Goal: Transaction & Acquisition: Subscribe to service/newsletter

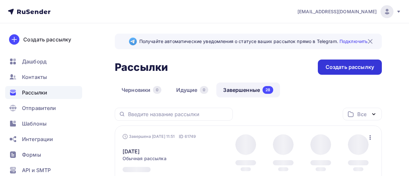
click at [341, 64] on div "Создать рассылку" at bounding box center [350, 66] width 49 height 7
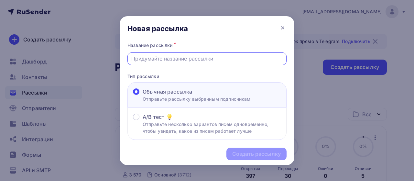
click at [168, 60] on input "text" at bounding box center [207, 59] width 152 height 8
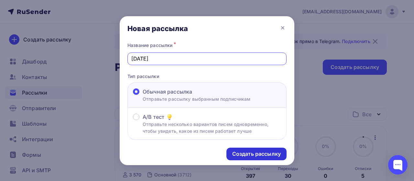
type input "[DATE]"
click at [247, 154] on div "Создать рассылку" at bounding box center [256, 153] width 49 height 7
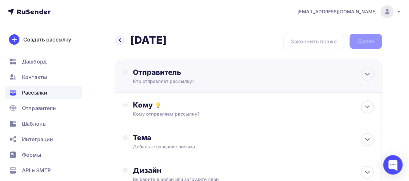
click at [173, 79] on div "Кто отправляет рассылку?" at bounding box center [196, 81] width 126 height 6
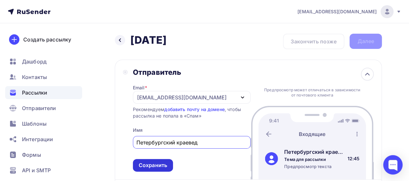
type input "Петербургский краевед"
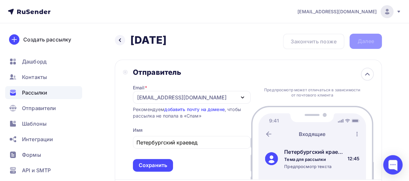
click at [148, 163] on div "Сохранить" at bounding box center [153, 164] width 28 height 7
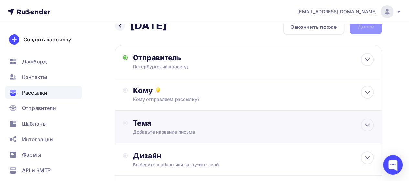
scroll to position [21, 0]
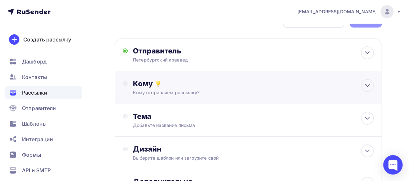
click at [166, 91] on div "Кому отправляем рассылку?" at bounding box center [241, 92] width 217 height 6
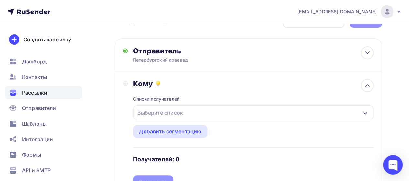
click at [157, 114] on div "Выберите список" at bounding box center [160, 113] width 50 height 12
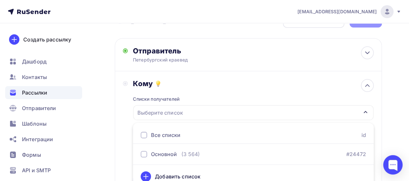
scroll to position [28, 0]
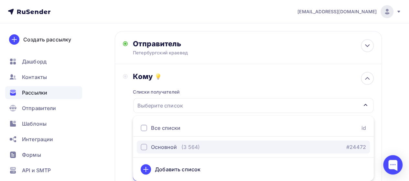
click at [149, 148] on div "Основной" at bounding box center [159, 147] width 36 height 8
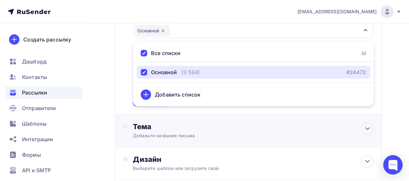
scroll to position [104, 0]
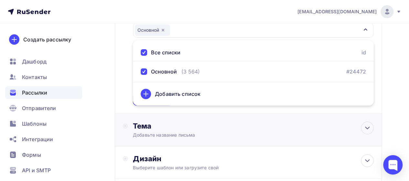
click at [183, 122] on div "Тема" at bounding box center [197, 125] width 128 height 9
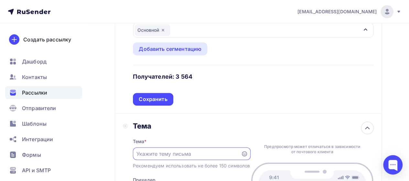
scroll to position [0, 0]
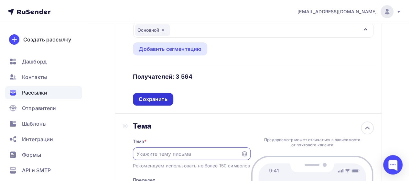
click at [160, 102] on div "Сохранить" at bounding box center [153, 98] width 28 height 7
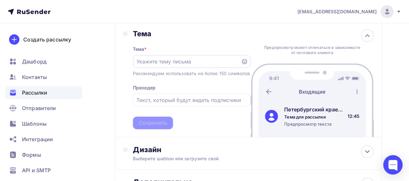
click at [156, 65] on input "text" at bounding box center [186, 62] width 101 height 8
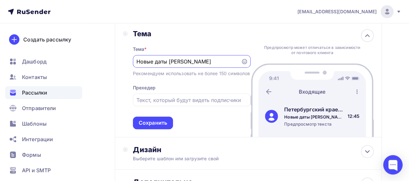
click at [171, 61] on input "Новые даты Особняк Кельха" at bounding box center [186, 62] width 101 height 8
type input "Новые даты в особняк Кельха"
click at [164, 126] on div "Сохранить" at bounding box center [153, 122] width 28 height 7
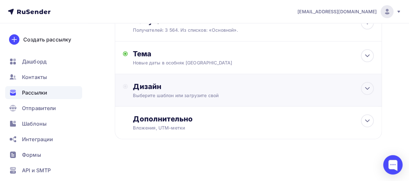
click at [157, 93] on div "Выберите шаблон или загрузите свой" at bounding box center [241, 95] width 217 height 6
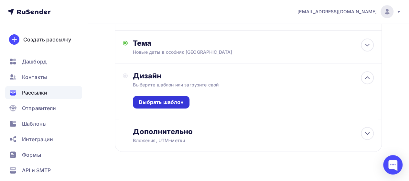
scroll to position [104, 0]
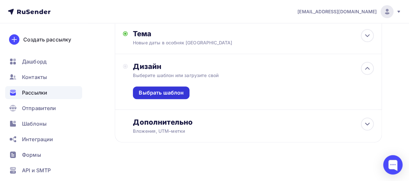
click at [174, 93] on div "Выбрать шаблон" at bounding box center [161, 92] width 45 height 7
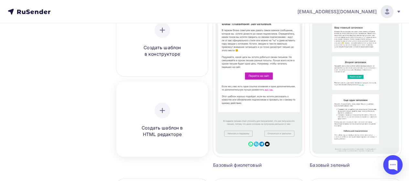
scroll to position [108, 0]
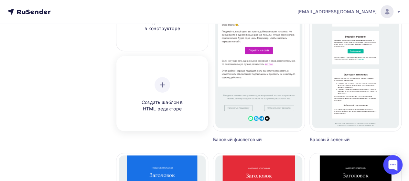
click at [163, 98] on div "Создать шаблон в HTML редакторе" at bounding box center [162, 94] width 61 height 35
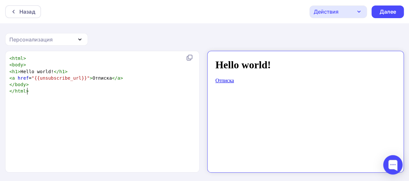
click at [46, 88] on pre "</ html >" at bounding box center [101, 91] width 186 height 6
type textarea "<html> <body> <h1>Hello world!</h1> <a href="{{unsubscribe_url}}">Отписка</a> <…"
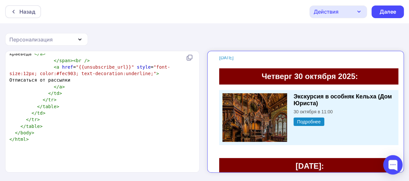
scroll to position [0, 0]
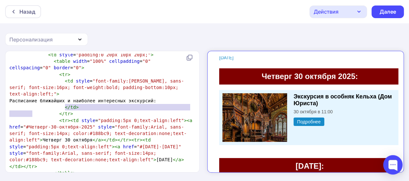
drag, startPoint x: 66, startPoint y: 107, endPoint x: 32, endPoint y: 114, distance: 34.6
click at [32, 103] on span "Расписание ближайших и наиболее интересных экскурсий:" at bounding box center [82, 100] width 147 height 5
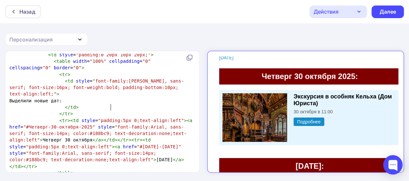
type textarea "Выделили новые даты"
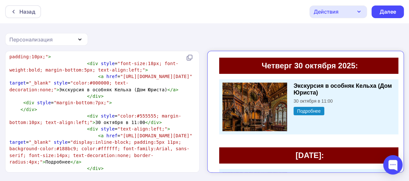
click at [89, 125] on span "< div style = "color:#555555; margin-bottom:10px; text-align:left;" > 30 октябр…" at bounding box center [95, 119] width 172 height 12
type textarea "Четверг"
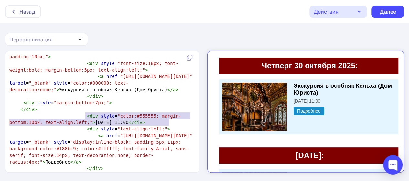
type textarea "<div style="color:#555555; margin-bottom:10px; text-align:left;">Четверг 30 окт…"
drag, startPoint x: 171, startPoint y: 123, endPoint x: 81, endPoint y: 116, distance: 90.5
click at [81, 116] on pre "< div style = "color:#555555; margin-bottom:10px; text-align:left;" > Четверг 3…" at bounding box center [101, 119] width 186 height 13
click at [173, 124] on pre "< div style = "color:#555555; margin-bottom:10px; text-align:left;" > Четверг 3…" at bounding box center [101, 119] width 186 height 13
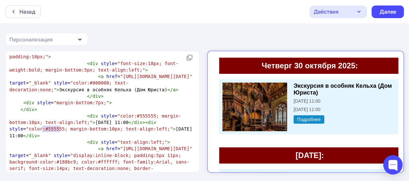
drag, startPoint x: 42, startPoint y: 129, endPoint x: 60, endPoint y: 128, distance: 17.8
click at [60, 128] on span ""color:#555555; margin-bottom:10px; text-align:left;"" at bounding box center [99, 128] width 147 height 5
type textarea "к"
type textarea "ьф"
type textarea "maroon"
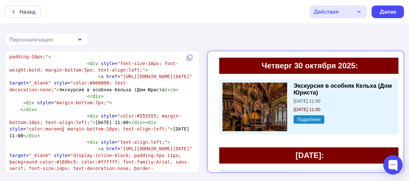
click at [63, 130] on span ""color:maroon; margin-bottom:10px; text-align:left;"" at bounding box center [98, 128] width 144 height 5
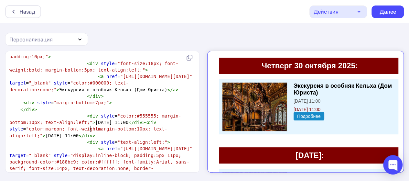
scroll to position [86, 0]
type textarea "Ж"
type textarea ": bold;"
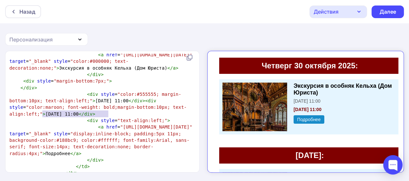
drag, startPoint x: 43, startPoint y: 113, endPoint x: 108, endPoint y: 113, distance: 65.0
click at [108, 113] on span "< div style = "color:#555555; margin-bottom:10px; text-align:left;" > Четверг 3…" at bounding box center [97, 104] width 177 height 25
type textarea "Jc"
type textarea "Осталось 6 мест!"
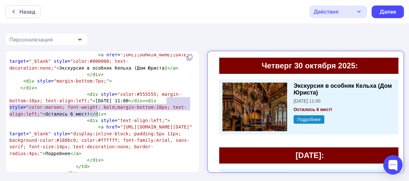
type textarea "<div style="color:maroon; font-weight: bold;margin-bottom:10px; text-align:left…"
drag, startPoint x: 102, startPoint y: 114, endPoint x: 169, endPoint y: 101, distance: 68.4
click at [169, 101] on pre "< div style = "color:#555555; margin-bottom:10px; text-align:left;" > Четверг 3…" at bounding box center [101, 104] width 186 height 26
click at [118, 114] on pre "< div style = "color:#555555; margin-bottom:10px; text-align:left;" > Четверг 3…" at bounding box center [101, 104] width 186 height 26
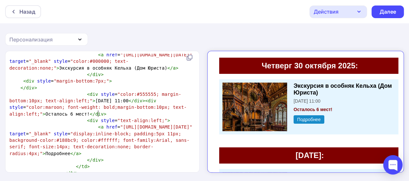
paste textarea "m"
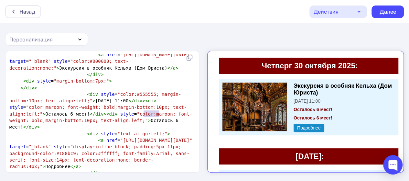
drag, startPoint x: 144, startPoint y: 115, endPoint x: 158, endPoint y: 115, distance: 14.9
click at [158, 115] on span ""color:maroon; font-weight: bold;margin-bottom:10px; text-align:left;"" at bounding box center [100, 117] width 183 height 12
type textarea "тфмн"
type textarea "Остало"
drag, startPoint x: 119, startPoint y: 121, endPoint x: 134, endPoint y: 121, distance: 14.6
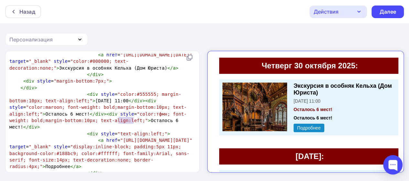
click at [134, 121] on span "< div style = "color:#555555; margin-bottom:10px; text-align:left;" > Четверг 3…" at bounding box center [97, 111] width 177 height 38
click at [148, 121] on span "< div style = "color:#555555; margin-bottom:10px; text-align:left;" > Четверг 3…" at bounding box center [97, 111] width 177 height 38
drag, startPoint x: 145, startPoint y: 114, endPoint x: 154, endPoint y: 115, distance: 9.1
click at [154, 115] on span ""color:тфмн; font-weight: bold;margin-bottom:10px; text-align:left;"" at bounding box center [97, 117] width 177 height 12
type textarea "тфмн"
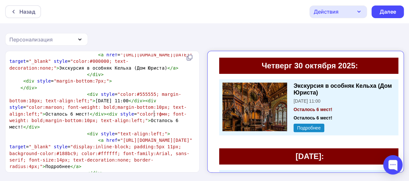
type textarea "navy"
drag, startPoint x: 119, startPoint y: 121, endPoint x: 158, endPoint y: 122, distance: 38.8
click at [158, 122] on span "< div style = "color:#555555; margin-bottom:10px; text-align:left;" > Четверг 3…" at bounding box center [97, 111] width 177 height 38
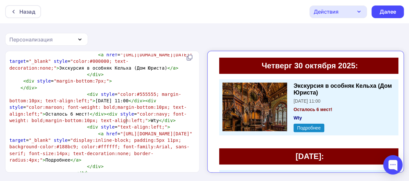
type textarea "Wty"
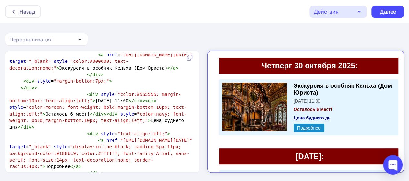
type textarea "Цена буднего дня"
click at [175, 121] on pre "< div style = "color:#555555; margin-bottom:10px; text-align:left;" > Четверг 3…" at bounding box center [101, 110] width 186 height 39
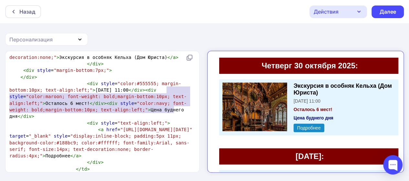
type textarea "<div style="color:maroon; font-weight: bold;margin-bottom:10px; text-align:left…"
drag, startPoint x: 175, startPoint y: 109, endPoint x: 169, endPoint y: 91, distance: 19.6
click at [169, 91] on pre "< div style = "color:#555555; margin-bottom:10px; text-align:left;" > Четверг 3…" at bounding box center [101, 99] width 186 height 39
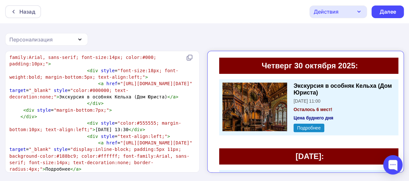
click at [146, 128] on pre "< div style = "color:#555555; margin-bottom:10px; text-align:left;" > 1 ноября …" at bounding box center [101, 126] width 186 height 13
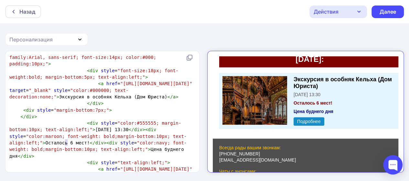
click at [67, 145] on span "< div style = "color:#555555; margin-bottom:10px; text-align:left;" > 1 ноября …" at bounding box center [97, 139] width 177 height 38
type textarea "10"
click at [88, 131] on span "< div style = "color:#555555; margin-bottom:10px; text-align:left;" > 1 ноября …" at bounding box center [99, 139] width 180 height 38
type textarea "Суббота"
click at [18, 155] on span "</" at bounding box center [20, 155] width 5 height 5
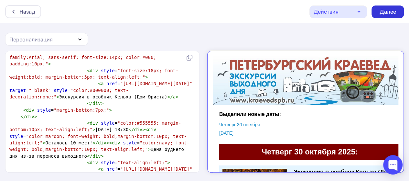
type textarea "из-за переноса выходного"
click at [383, 14] on div "Далее" at bounding box center [387, 11] width 17 height 7
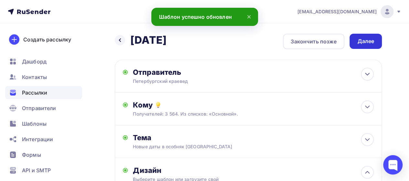
click at [363, 43] on div "Далее" at bounding box center [365, 41] width 17 height 7
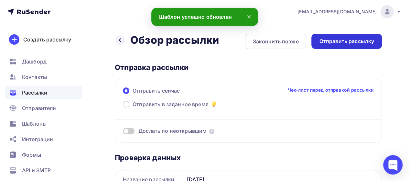
click at [362, 41] on div "Отправить рассылку" at bounding box center [346, 41] width 55 height 7
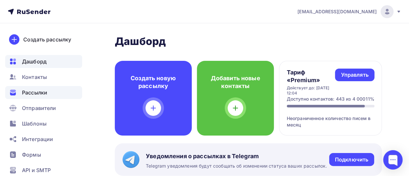
click at [33, 92] on span "Рассылки" at bounding box center [34, 93] width 25 height 8
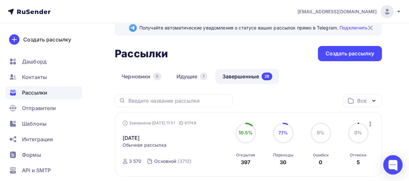
scroll to position [32, 0]
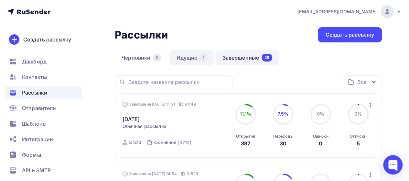
click at [188, 58] on link "Идущие 1" at bounding box center [191, 57] width 45 height 15
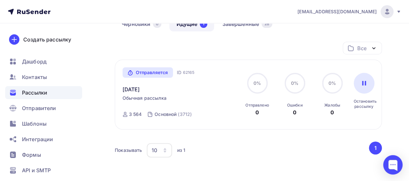
scroll to position [43, 0]
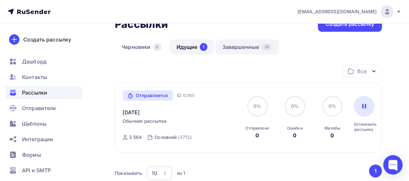
click at [232, 43] on link "Завершенные 28" at bounding box center [247, 46] width 64 height 15
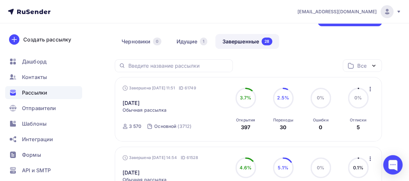
scroll to position [65, 0]
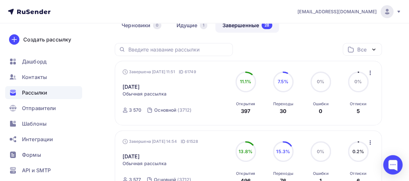
click at [238, 25] on link "Завершенные 28" at bounding box center [247, 25] width 64 height 15
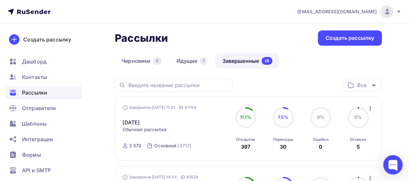
scroll to position [21, 0]
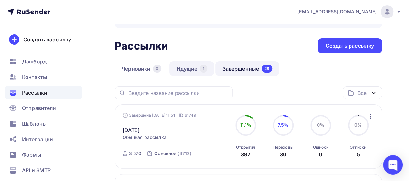
click at [197, 68] on link "Идущие 1" at bounding box center [191, 68] width 45 height 15
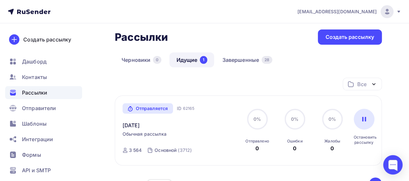
scroll to position [32, 0]
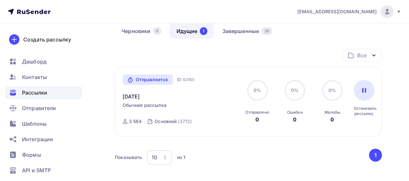
scroll to position [43, 0]
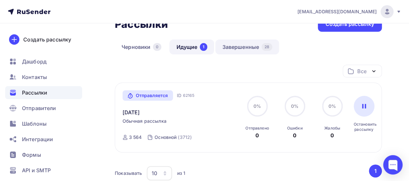
click at [254, 43] on link "Завершенные 28" at bounding box center [247, 46] width 64 height 15
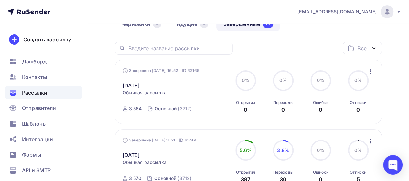
scroll to position [75, 0]
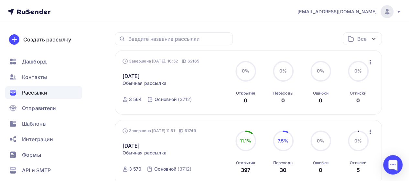
click at [369, 62] on icon "button" at bounding box center [370, 62] width 8 height 8
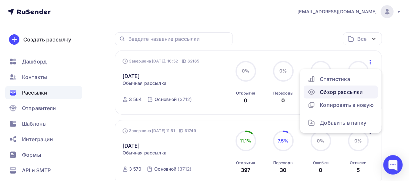
click at [352, 90] on div "Обзор рассылки" at bounding box center [341, 92] width 66 height 8
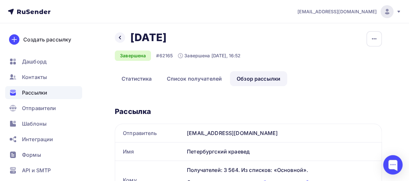
scroll to position [2, 0]
click at [124, 40] on div at bounding box center [120, 38] width 10 height 10
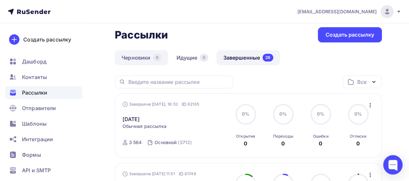
scroll to position [65, 0]
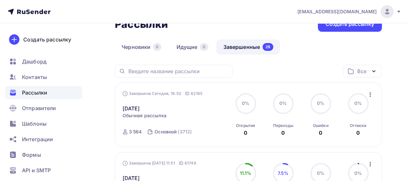
scroll to position [65, 0]
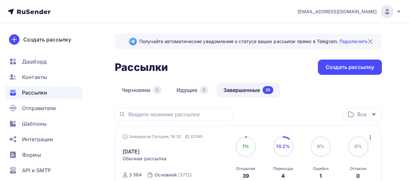
scroll to position [75, 0]
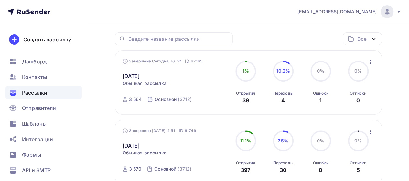
click at [320, 95] on div "Ошибки" at bounding box center [321, 93] width 16 height 5
click at [319, 75] on circle at bounding box center [320, 70] width 19 height 19
click at [140, 75] on link "[DATE]" at bounding box center [131, 76] width 17 height 8
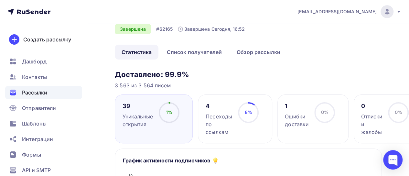
scroll to position [32, 0]
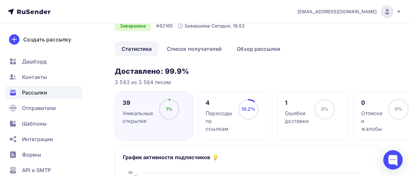
click at [293, 117] on div "Ошибки доставки" at bounding box center [297, 117] width 24 height 16
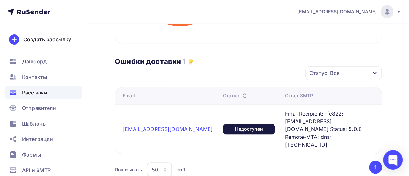
scroll to position [259, 0]
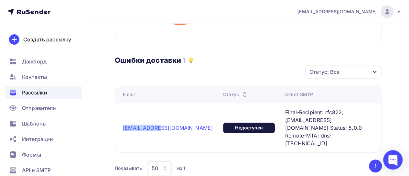
drag, startPoint x: 120, startPoint y: 116, endPoint x: 154, endPoint y: 117, distance: 34.3
click at [154, 117] on td "[EMAIL_ADDRESS][DOMAIN_NAME]" at bounding box center [167, 127] width 105 height 49
copy link "[EMAIL_ADDRESS][DOMAIN_NAME]"
click at [32, 91] on span "Рассылки" at bounding box center [34, 93] width 25 height 8
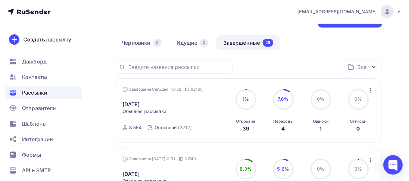
scroll to position [65, 0]
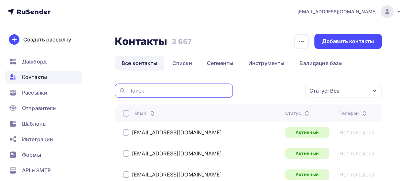
click at [158, 91] on input "text" at bounding box center [178, 90] width 101 height 7
paste input "test@mail.ru"
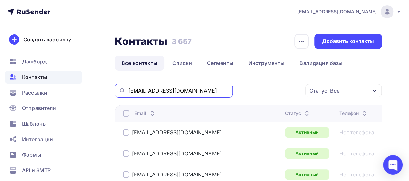
type input "test@mail.ru"
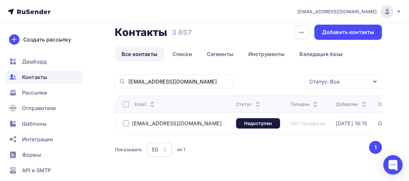
scroll to position [21, 0]
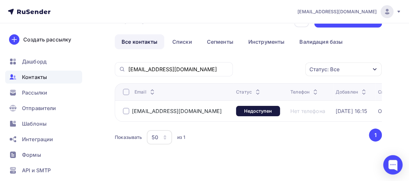
click at [126, 110] on div at bounding box center [126, 111] width 6 height 6
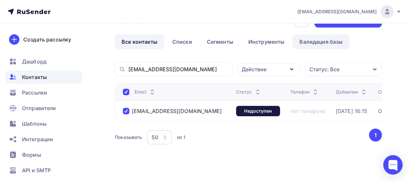
scroll to position [0, 0]
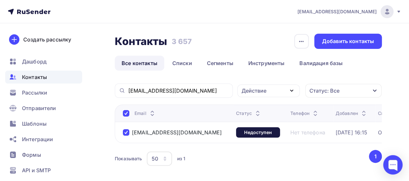
click at [262, 93] on div "Действие" at bounding box center [254, 91] width 25 height 8
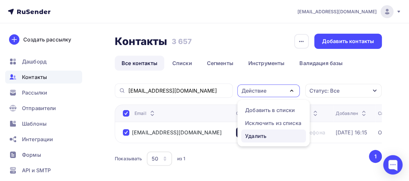
click at [253, 135] on div "Удалить" at bounding box center [255, 136] width 21 height 8
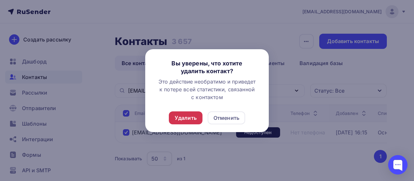
click at [186, 115] on div "Удалить" at bounding box center [186, 118] width 22 height 8
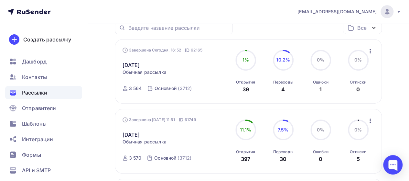
scroll to position [86, 0]
